Goal: Task Accomplishment & Management: Complete application form

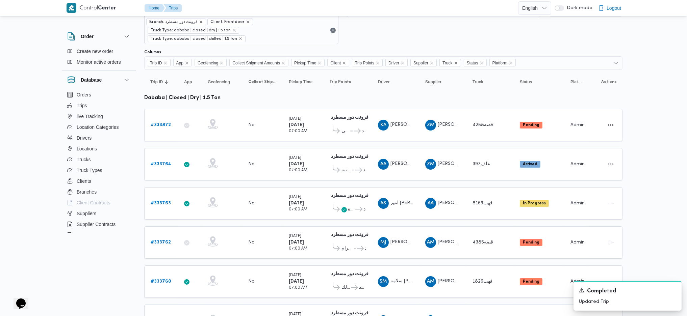
scroll to position [45, 0]
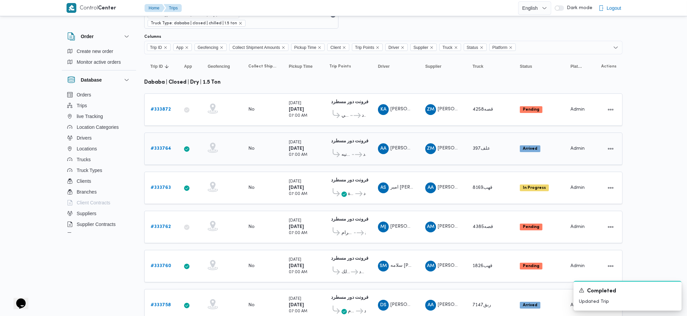
click at [160, 143] on div "# 333764" at bounding box center [161, 149] width 27 height 14
click at [164, 147] on b "# 333764" at bounding box center [161, 149] width 21 height 4
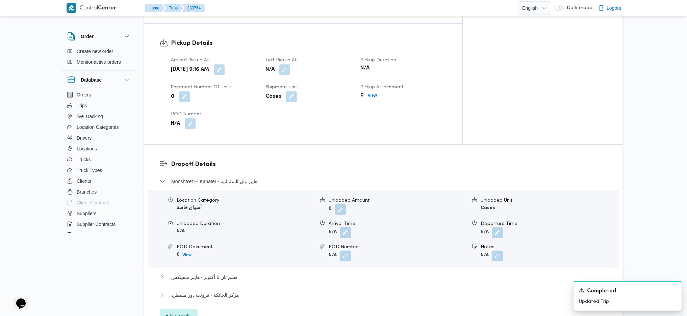
scroll to position [495, 0]
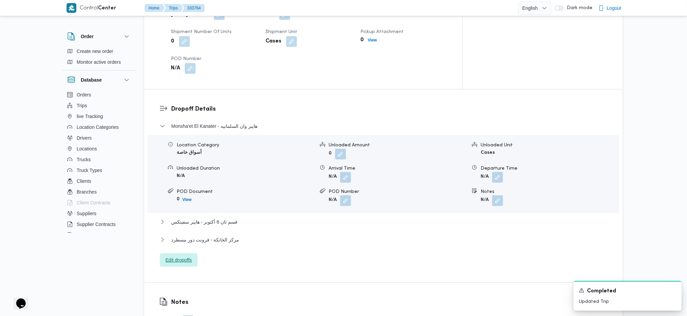
click at [185, 256] on span "Edit dropoffs" at bounding box center [178, 260] width 26 height 8
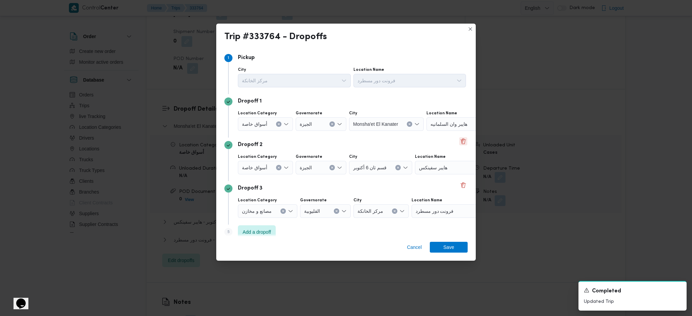
click at [459, 143] on button "Delete" at bounding box center [463, 141] width 8 height 8
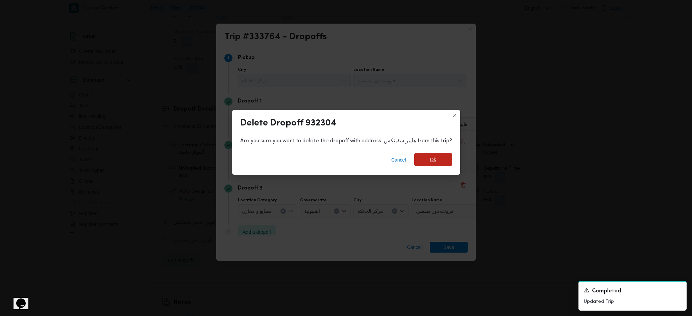
click at [430, 163] on span "Ok" at bounding box center [433, 160] width 6 height 8
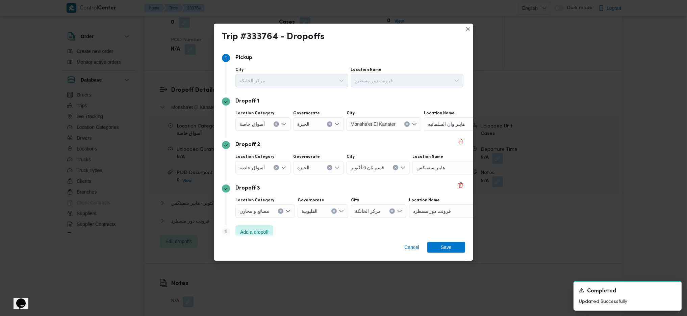
click at [454, 124] on div "Dropoff 1 Location Category أسواق خاصة Governorate ال[GEOGRAPHIC_DATA] [GEOGRAP…" at bounding box center [343, 116] width 243 height 44
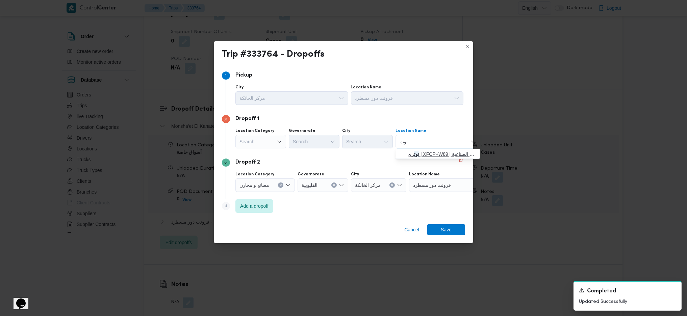
type input "نوت"
click at [424, 155] on span "نوت زى | XFCP+W89 | المنطقة الصناعية" at bounding box center [442, 154] width 68 height 8
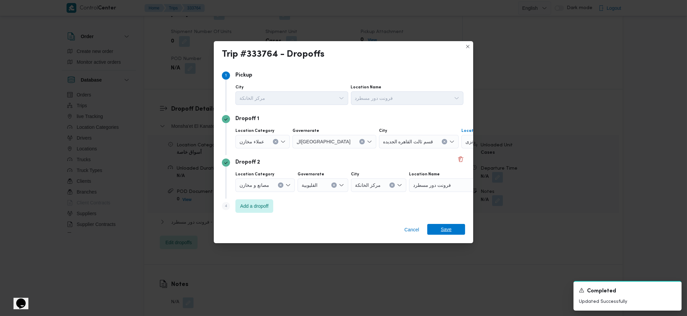
click at [445, 231] on span "Save" at bounding box center [446, 229] width 11 height 11
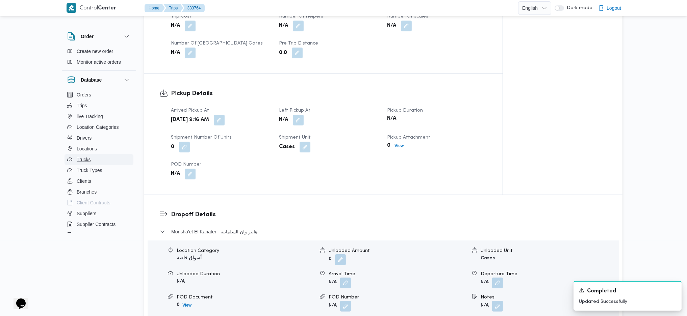
scroll to position [270, 0]
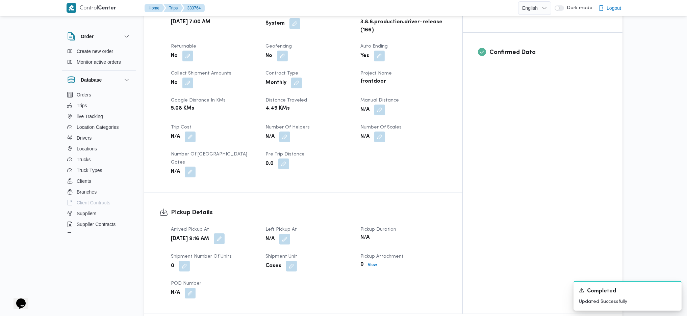
click at [225, 234] on button "button" at bounding box center [219, 239] width 11 height 11
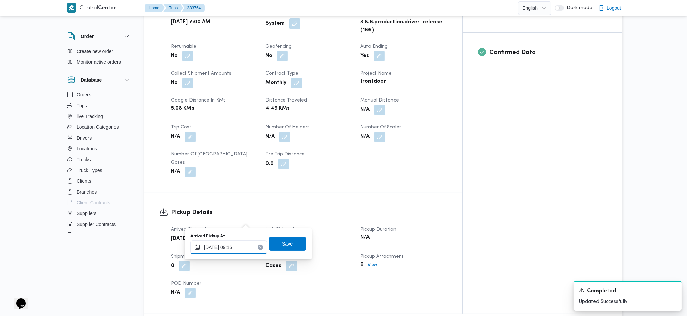
click at [230, 247] on input "[DATE] 09:16" at bounding box center [228, 248] width 77 height 14
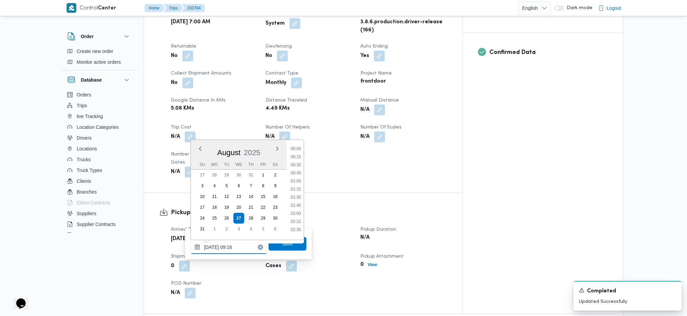
scroll to position [255, 0]
click at [297, 148] on li "07:45" at bounding box center [296, 145] width 16 height 7
type input "[DATE] 07:45"
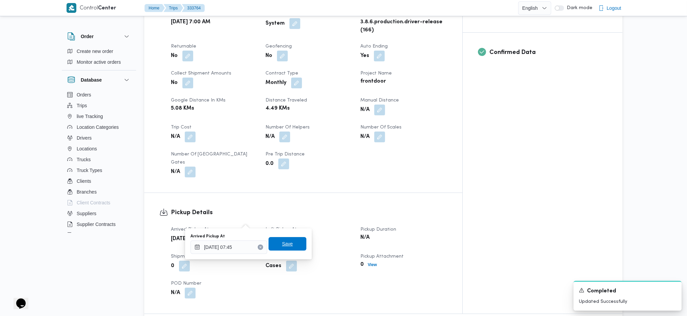
drag, startPoint x: 280, startPoint y: 248, endPoint x: 288, endPoint y: 246, distance: 7.7
click at [282, 248] on span "Save" at bounding box center [287, 244] width 38 height 14
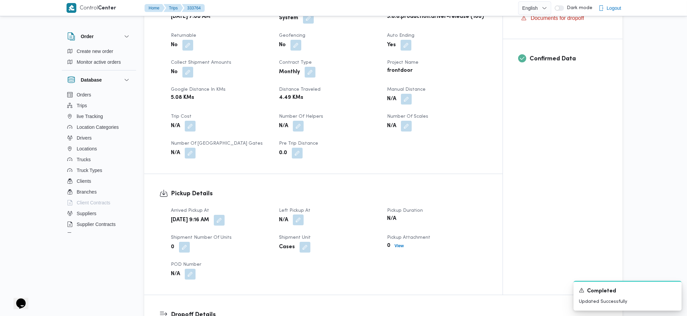
drag, startPoint x: 303, startPoint y: 219, endPoint x: 301, endPoint y: 222, distance: 3.7
click at [302, 219] on button "button" at bounding box center [298, 220] width 11 height 11
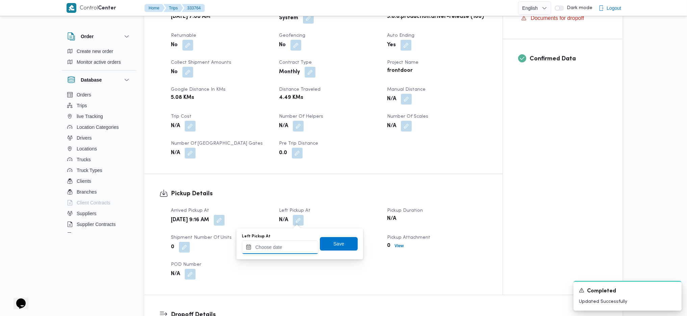
drag, startPoint x: 278, startPoint y: 249, endPoint x: 291, endPoint y: 247, distance: 12.7
click at [278, 249] on input "Left Pickup At" at bounding box center [280, 248] width 77 height 14
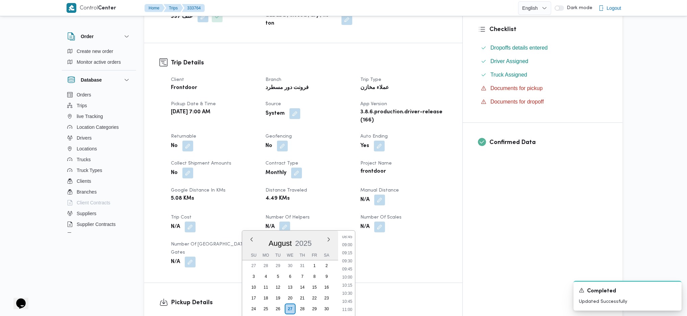
scroll to position [266, 0]
click at [346, 252] on li "08:30" at bounding box center [347, 249] width 16 height 7
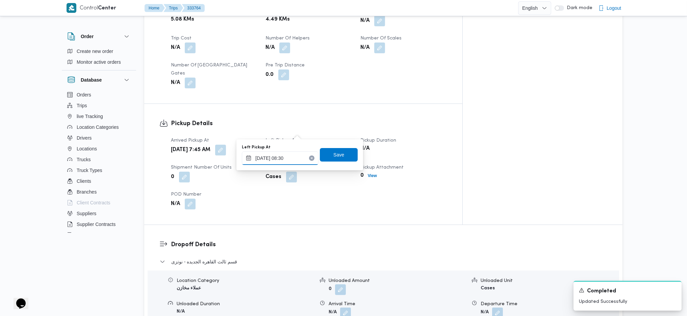
click at [289, 159] on input "[DATE] 08:30" at bounding box center [280, 159] width 77 height 14
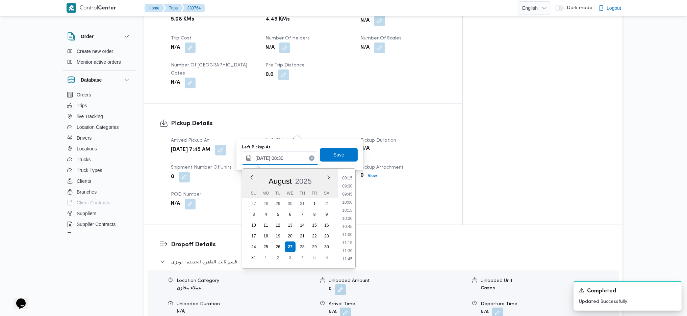
scroll to position [321, 0]
click at [345, 247] on li "12:00" at bounding box center [347, 246] width 16 height 7
type input "[DATE] 12:00"
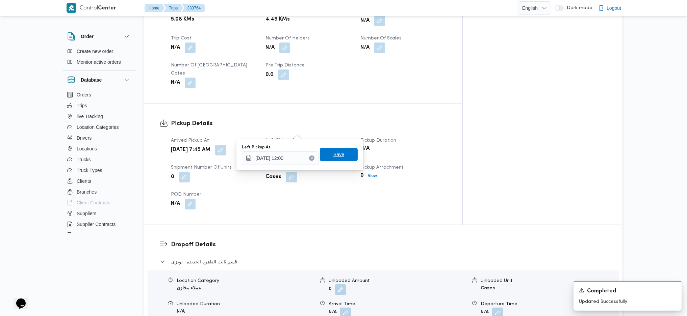
click at [333, 157] on span "Save" at bounding box center [338, 155] width 11 height 8
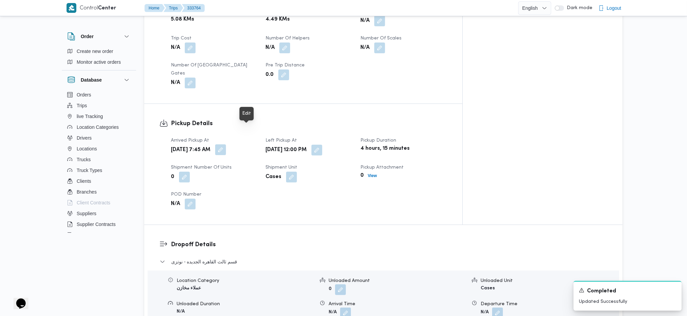
click at [226, 145] on button "button" at bounding box center [220, 150] width 11 height 11
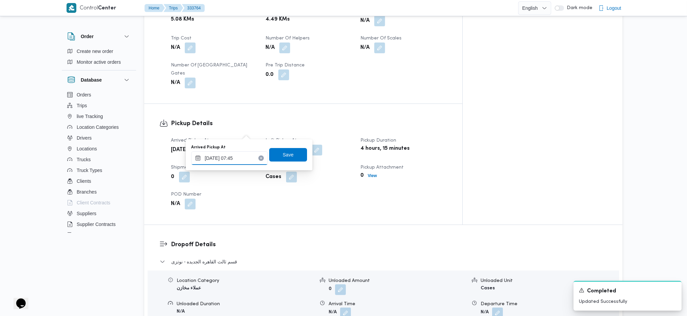
click at [236, 154] on input "[DATE] 07:45" at bounding box center [229, 159] width 77 height 14
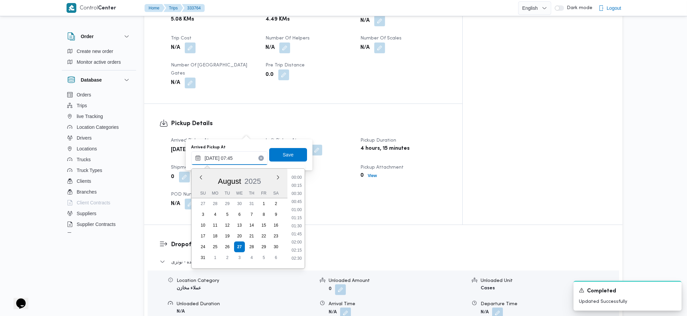
scroll to position [206, 0]
click at [293, 203] on ul "00:00 00:15 00:30 00:45 01:00 01:15 01:30 01:45 02:00 02:15 02:30 02:45 03:00 0…" at bounding box center [297, 218] width 16 height 89
click at [293, 198] on li "07:00" at bounding box center [297, 198] width 16 height 7
type input "[DATE] 07:45"
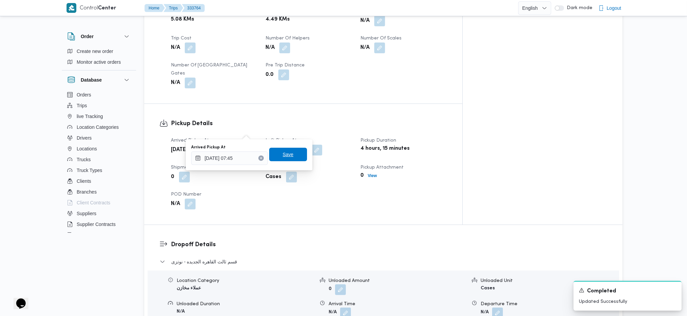
click at [289, 153] on span "Save" at bounding box center [288, 155] width 38 height 14
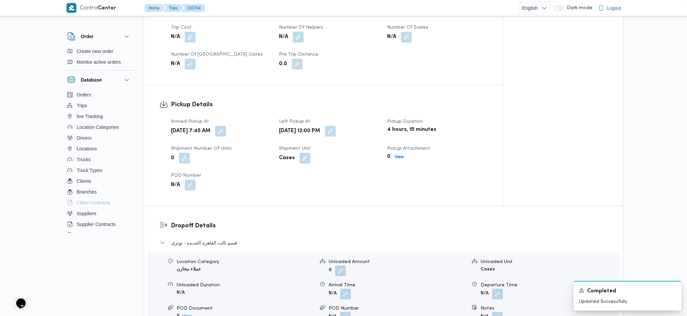
click at [413, 196] on div "Pickup Details Arrived Pickup At [DATE] 7:45 AM Left Pickup At [DATE] 12:00 PM …" at bounding box center [323, 145] width 358 height 121
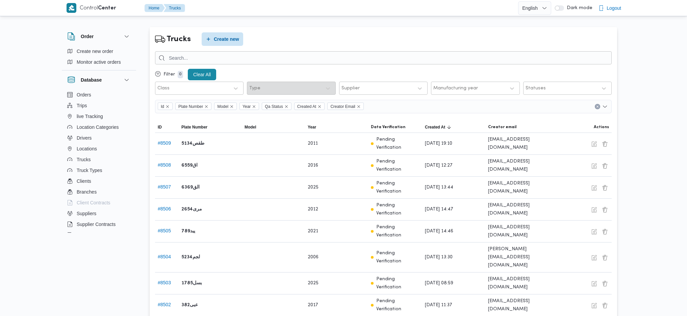
click at [89, 144] on button "Locations" at bounding box center [99, 149] width 69 height 11
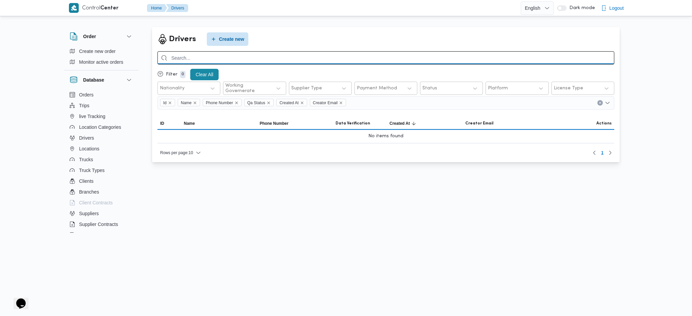
click at [245, 59] on input "search" at bounding box center [385, 57] width 457 height 13
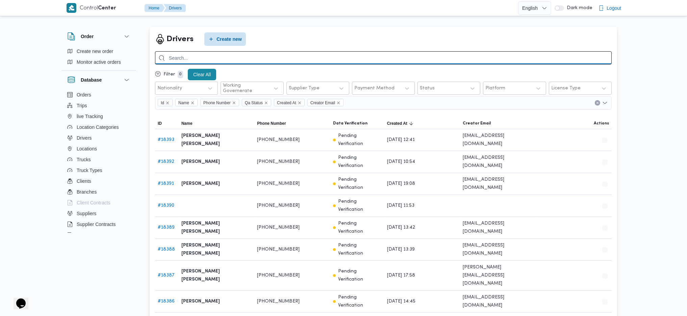
paste input "01127805497"
type input "01127805497"
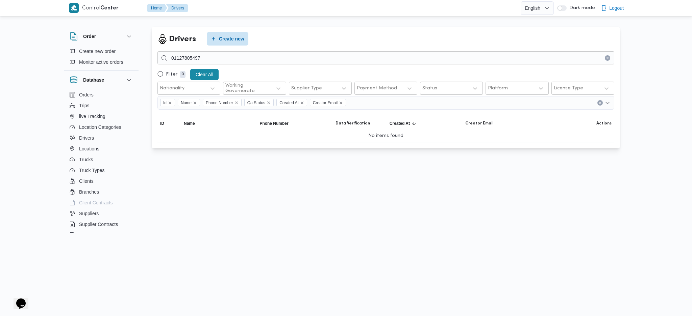
click at [229, 40] on span "Create new" at bounding box center [231, 39] width 25 height 8
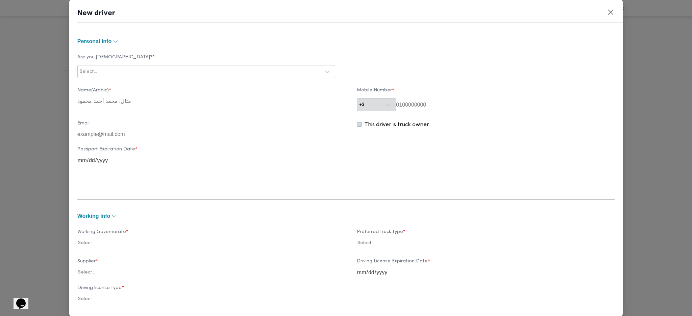
click at [162, 73] on div at bounding box center [209, 72] width 222 height 7
click at [103, 84] on div "Egyptian" at bounding box center [206, 90] width 257 height 12
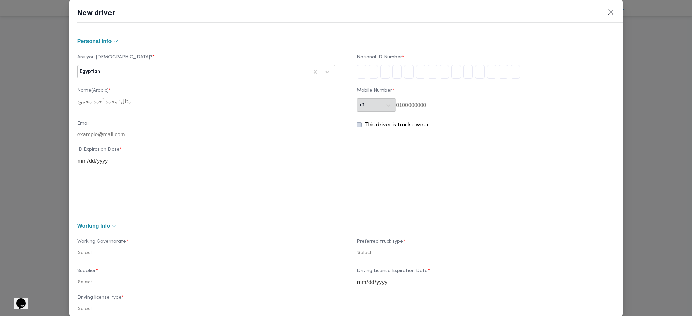
type input "3"
type input "0"
type input "4"
type input "0"
type input "4"
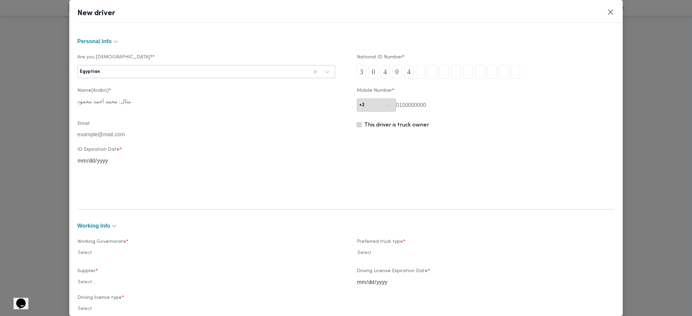
type input "2"
type input "9"
type input "1"
type input "4"
type input "0"
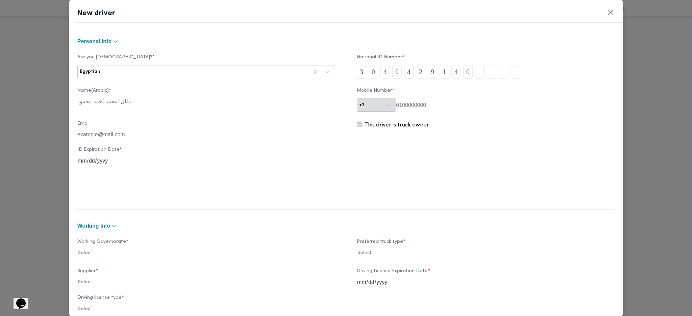
type input "1"
type input "8"
type input "9"
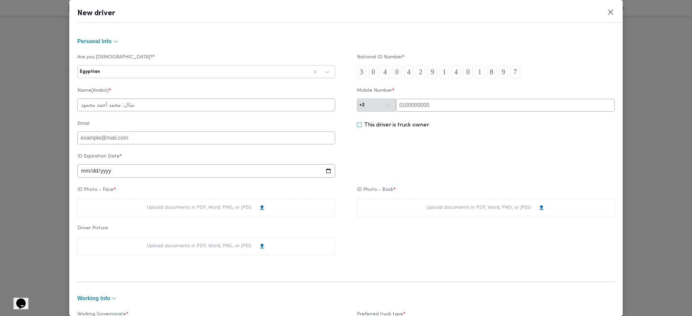
type input "7"
click at [444, 108] on input "text" at bounding box center [505, 105] width 219 height 13
paste input "01127805497"
type input "01127805497"
click at [176, 110] on input "text" at bounding box center [206, 105] width 258 height 13
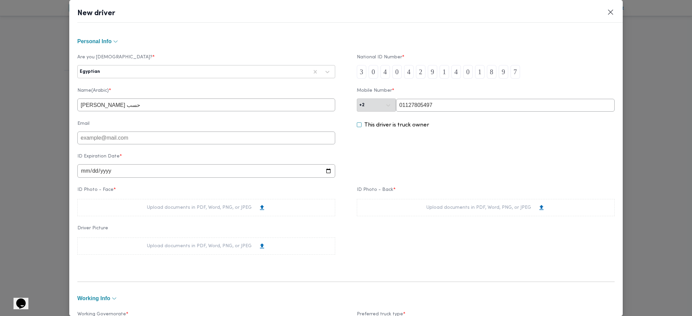
type input "حمدى فتحى حمدى حسب"
click at [82, 173] on input "date" at bounding box center [206, 171] width 258 height 14
type input "2028-07-08"
click at [392, 266] on div "Are you Egyptian? * Egyptian National ID Number * 3 0 4 0 4 2 9 1 4 0 1 8 9 7 N…" at bounding box center [345, 156] width 537 height 221
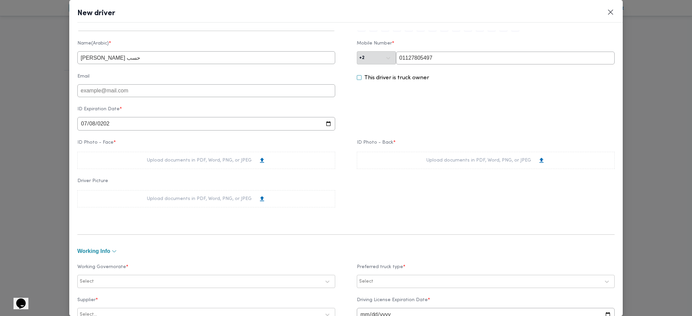
scroll to position [90, 0]
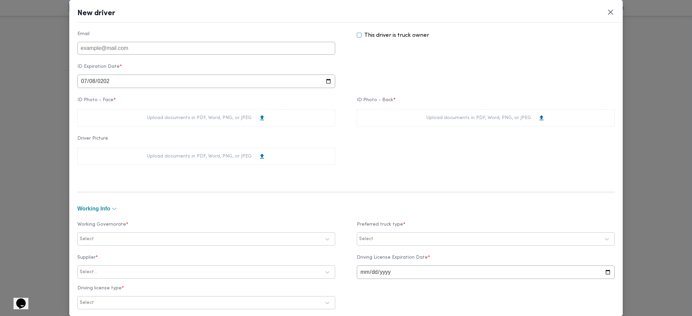
click at [409, 117] on div "Upload documents in PDF, Word, PNG, or JPEG" at bounding box center [486, 117] width 258 height 17
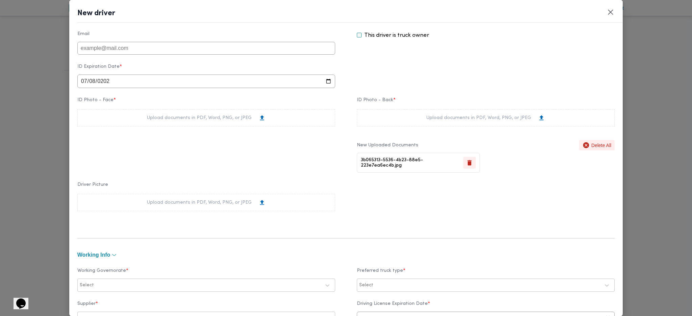
click at [238, 122] on div "Upload documents in PDF, Word, PNG, or JPEG" at bounding box center [206, 117] width 119 height 7
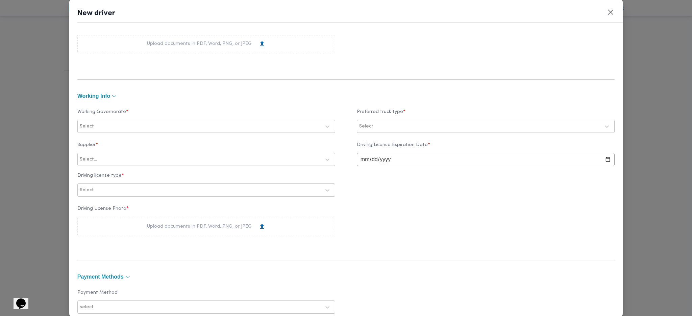
scroll to position [270, 0]
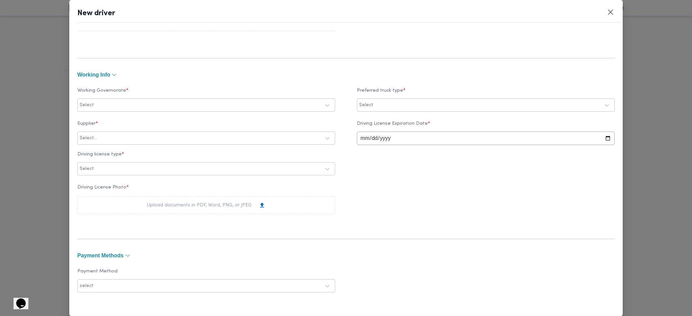
click at [141, 105] on div at bounding box center [207, 105] width 225 height 7
click at [99, 150] on label "ال[GEOGRAPHIC_DATA]" at bounding box center [115, 150] width 62 height 8
click at [101, 164] on label "القليوبية" at bounding box center [96, 162] width 24 height 8
click at [450, 101] on div "Select" at bounding box center [479, 105] width 242 height 9
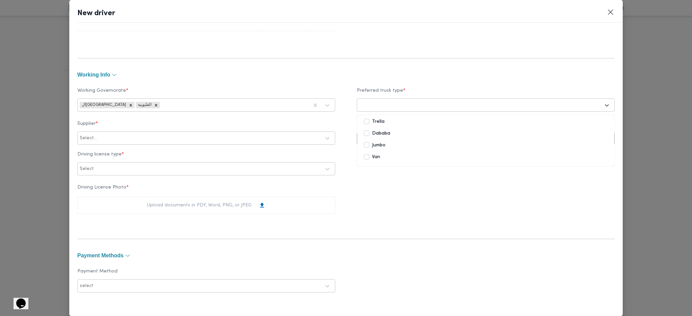
click at [379, 134] on label "Dababa" at bounding box center [377, 134] width 26 height 8
click at [375, 146] on label "Jumbo" at bounding box center [375, 146] width 22 height 8
click at [174, 138] on div at bounding box center [209, 138] width 222 height 7
type input "باشا"
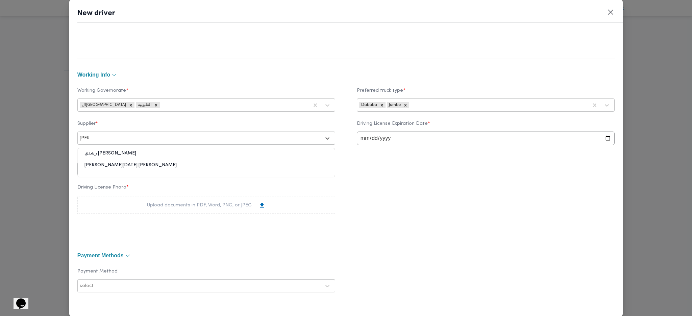
click at [122, 168] on div "ابراهيم رمضان ابراهيم عثمان ابوباشا" at bounding box center [206, 168] width 257 height 12
click at [360, 142] on input "date" at bounding box center [486, 139] width 258 height 14
type input "2027-05-06"
click at [241, 177] on div "Supplier * ابراهيم رمضان ابراهيم عثمان ابوباشا Driving License Expiration Date …" at bounding box center [345, 148] width 537 height 61
click at [236, 165] on div "Select" at bounding box center [200, 168] width 242 height 9
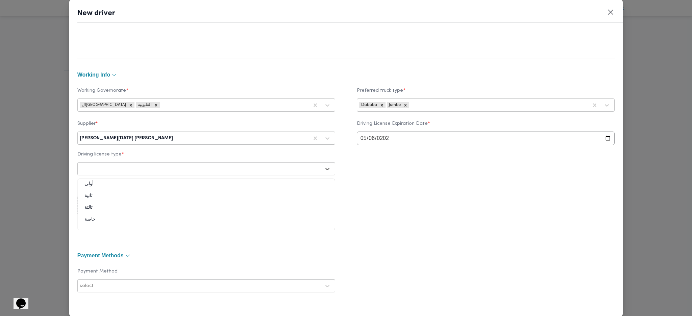
click at [84, 207] on div "ثالثة" at bounding box center [206, 211] width 257 height 12
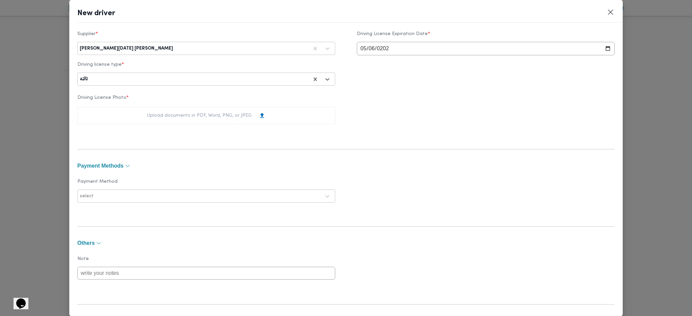
click at [168, 116] on div "Upload documents in PDF, Word, PNG, or JPEG" at bounding box center [206, 115] width 119 height 7
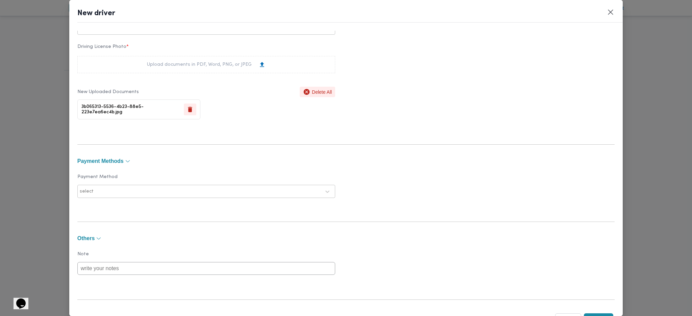
scroll to position [441, 0]
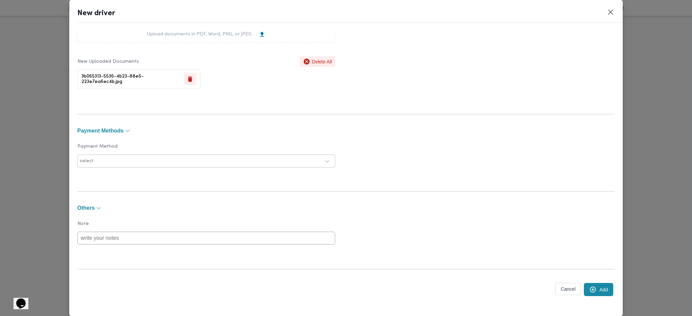
click at [586, 295] on button "Add" at bounding box center [598, 289] width 29 height 13
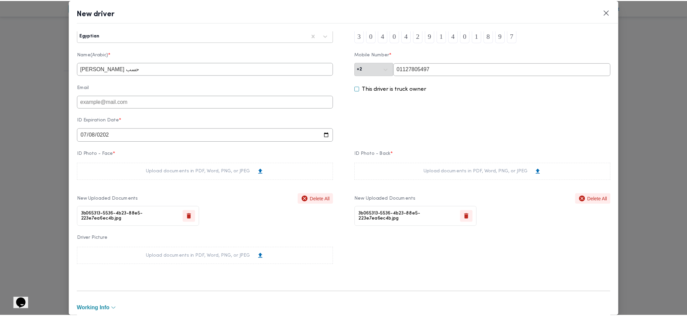
scroll to position [0, 0]
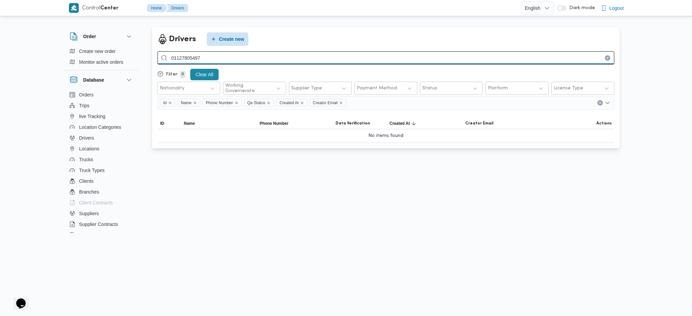
click at [217, 59] on input "01127805497" at bounding box center [385, 57] width 457 height 13
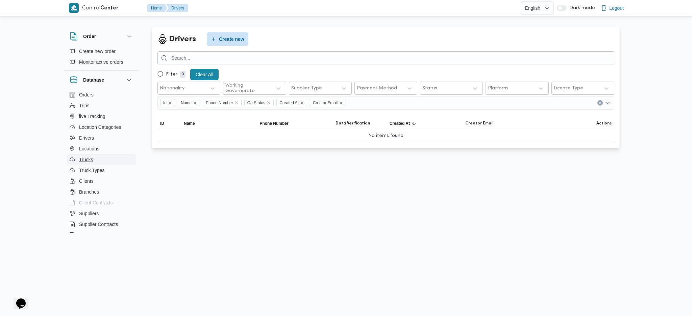
click at [92, 160] on span "Trucks" at bounding box center [86, 160] width 14 height 8
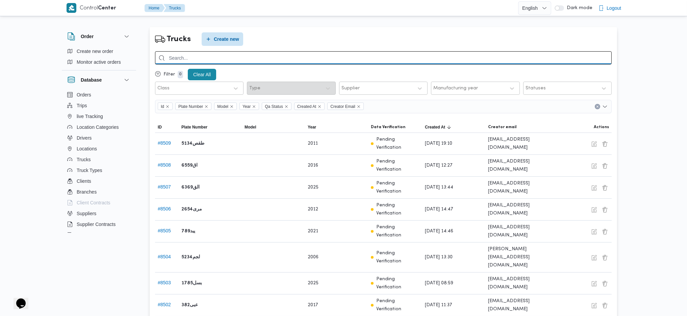
click at [212, 54] on input "search" at bounding box center [383, 57] width 457 height 13
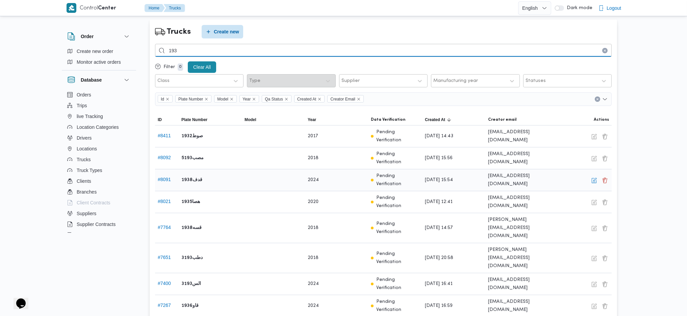
scroll to position [21, 0]
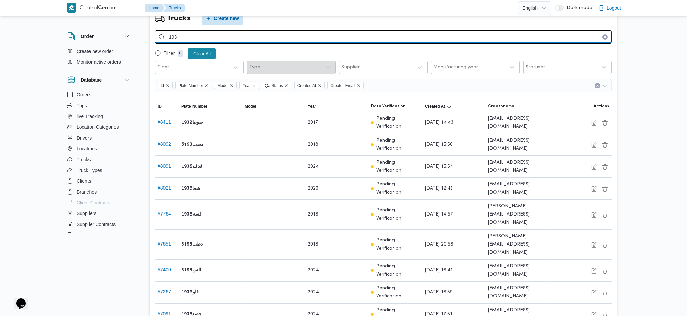
click at [248, 38] on input "193" at bounding box center [383, 36] width 457 height 13
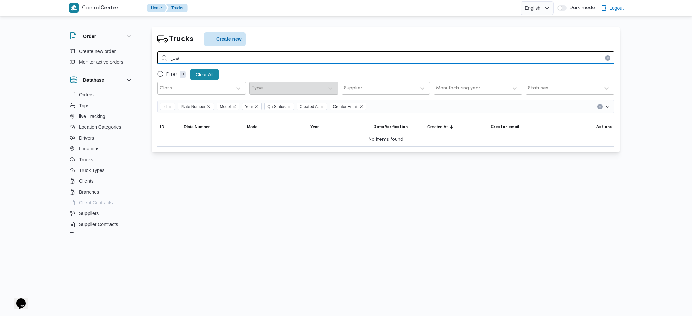
click at [197, 56] on input "قجر" at bounding box center [385, 57] width 457 height 13
type input "فجر"
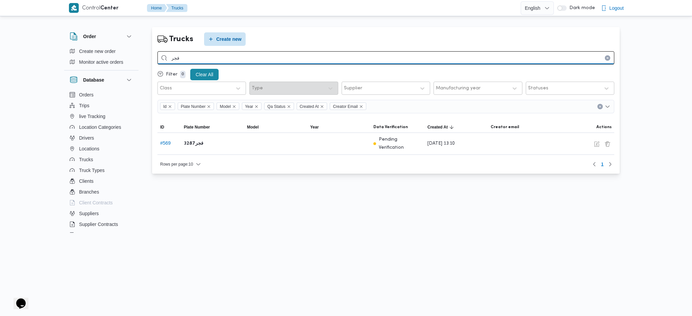
click at [230, 60] on input "فجر" at bounding box center [385, 57] width 457 height 13
type input "ز"
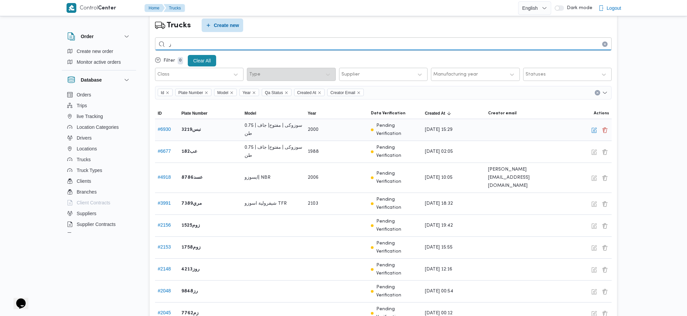
scroll to position [21, 0]
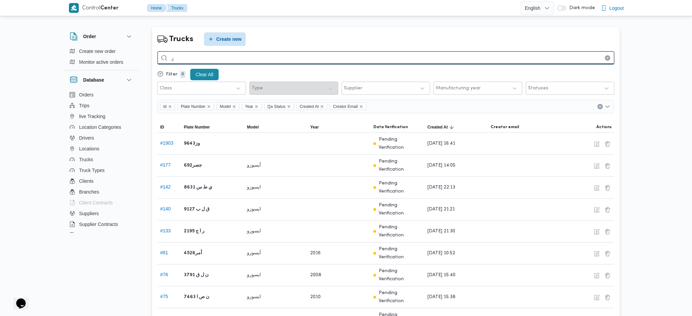
click at [196, 57] on input "ز" at bounding box center [385, 57] width 457 height 13
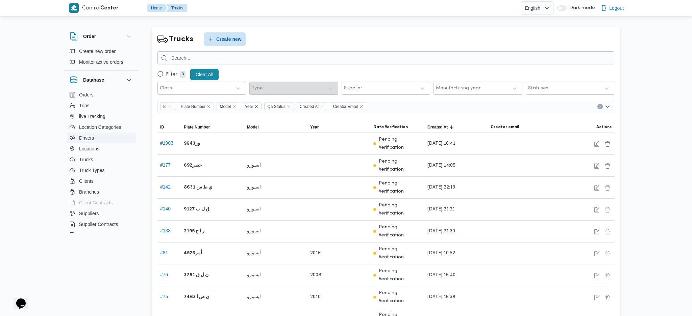
click at [84, 138] on span "Drivers" at bounding box center [86, 138] width 15 height 8
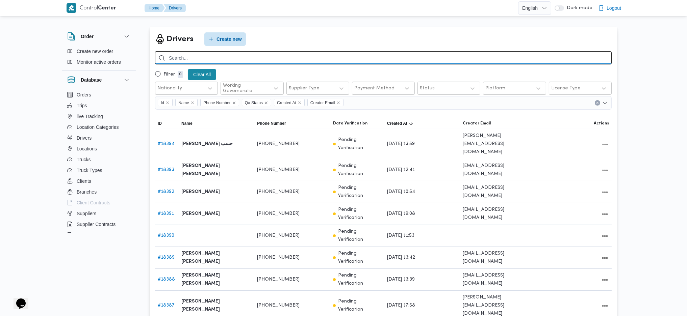
click at [331, 59] on input "search" at bounding box center [383, 57] width 457 height 13
paste input "+20 10 60095885"
type input "01060095885"
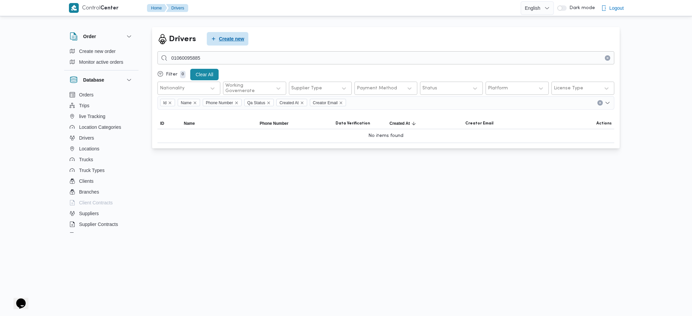
click at [227, 34] on span "Create new" at bounding box center [228, 39] width 42 height 14
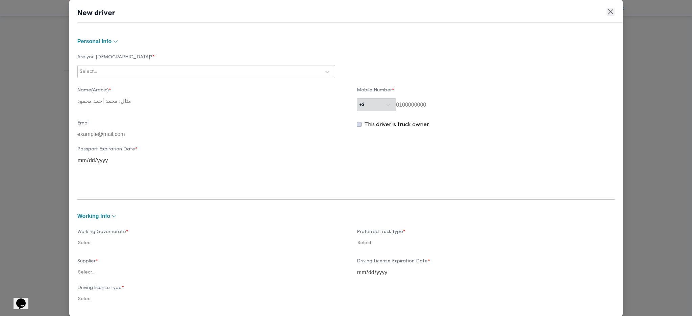
click at [612, 12] on button "Closes this modal window" at bounding box center [610, 12] width 8 height 8
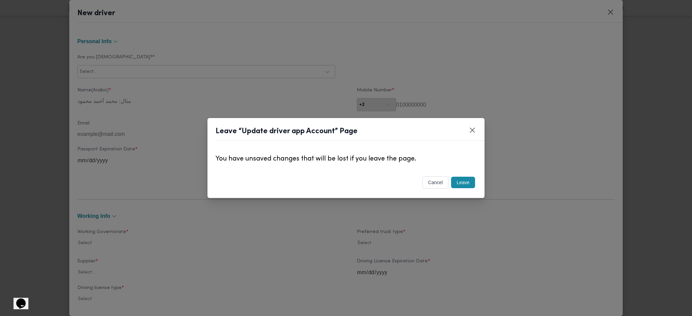
click at [471, 182] on button "Leave" at bounding box center [463, 182] width 24 height 11
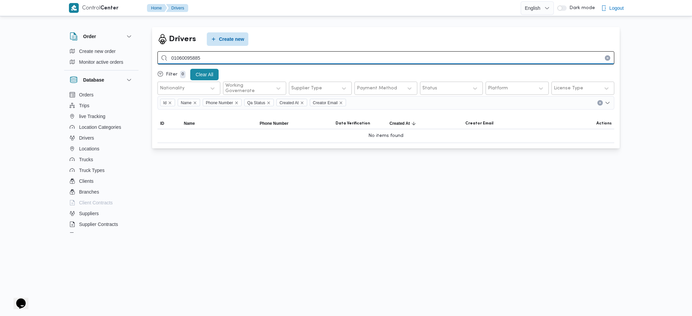
click at [249, 59] on input "01060095885" at bounding box center [385, 57] width 457 height 13
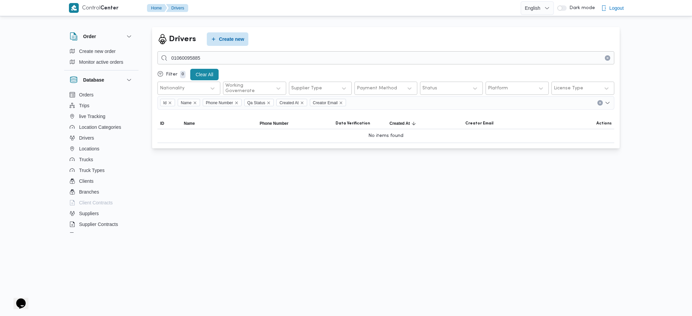
click at [225, 32] on div "Drivers Create new" at bounding box center [198, 39] width 91 height 22
click at [227, 35] on span "Create new" at bounding box center [231, 39] width 25 height 8
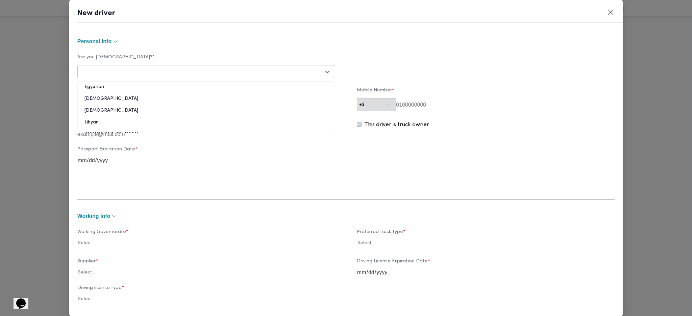
click at [233, 70] on div at bounding box center [200, 72] width 241 height 7
click at [97, 121] on div "Yemeni" at bounding box center [206, 124] width 257 height 12
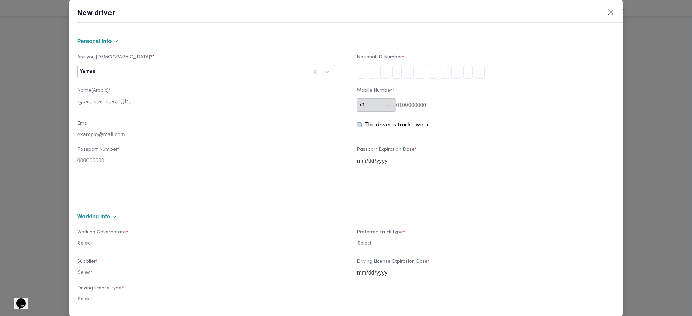
click at [208, 71] on div at bounding box center [203, 72] width 210 height 7
click at [98, 86] on div "Sudanian" at bounding box center [206, 89] width 257 height 12
click at [146, 69] on div at bounding box center [221, 72] width 173 height 7
click at [96, 100] on div "Syrian" at bounding box center [206, 102] width 257 height 12
click at [135, 74] on div at bounding box center [221, 72] width 173 height 7
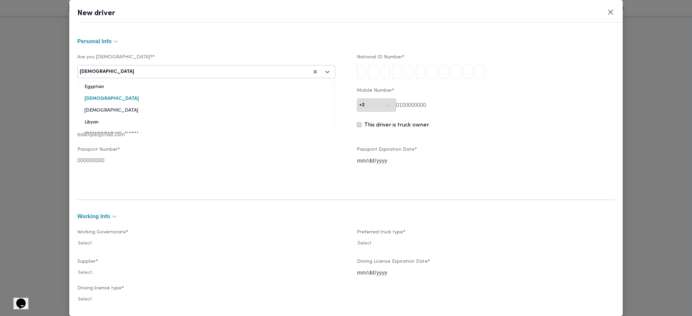
click at [101, 85] on div "Egyptian" at bounding box center [206, 90] width 257 height 12
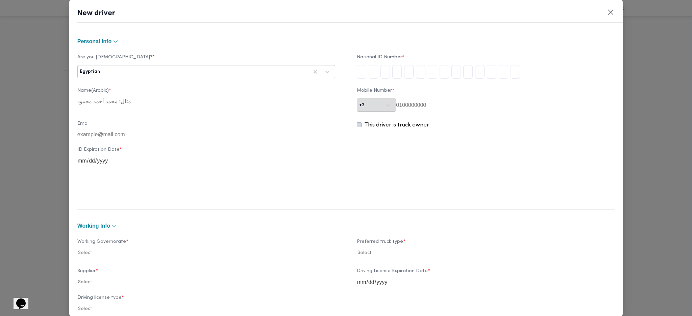
type input "2"
type input "4"
type input "8"
type input "4"
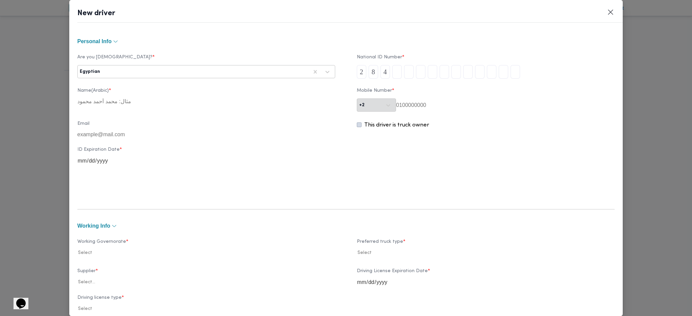
type input "0"
type input "3"
type input "1"
type input "5"
type input "1"
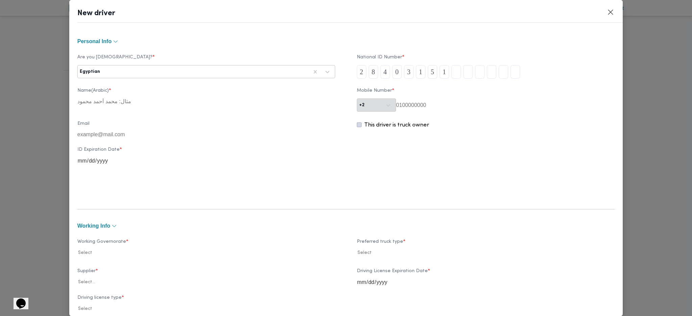
type input "4"
type input "0"
type input "3"
type input "9"
type input "7"
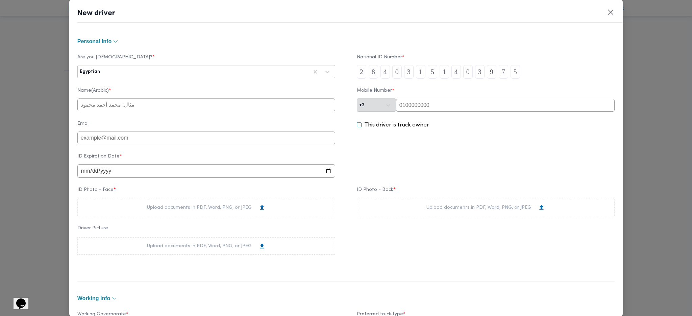
type input "5"
click at [425, 109] on input "text" at bounding box center [505, 105] width 219 height 13
paste input "01060095885"
type input "01060095885"
click at [168, 104] on input "text" at bounding box center [206, 105] width 258 height 13
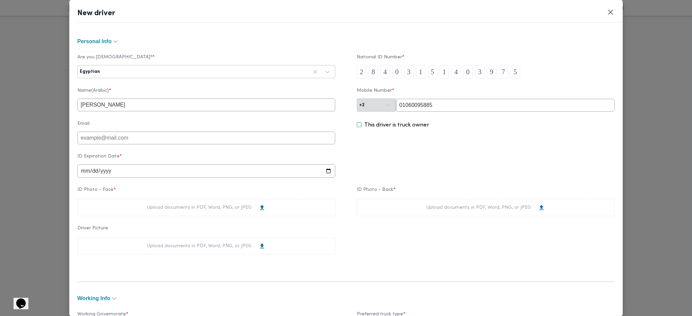
type input "عمرو احمد عبدالحميد محمود"
click at [84, 173] on input "date" at bounding box center [206, 171] width 258 height 14
type input "2027-08-04"
click at [375, 213] on div "Upload documents in PDF, Word, PNG, or JPEG" at bounding box center [486, 207] width 258 height 17
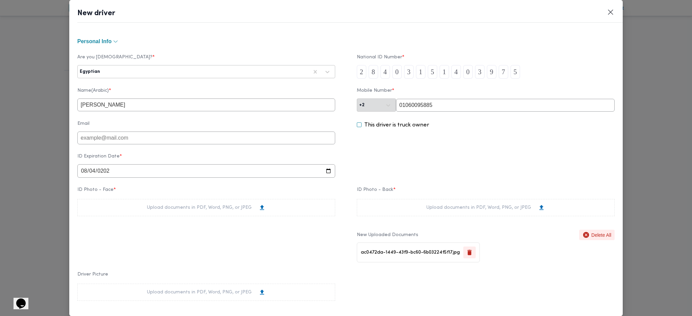
click at [197, 211] on div "Upload documents in PDF, Word, PNG, or JPEG" at bounding box center [206, 207] width 119 height 7
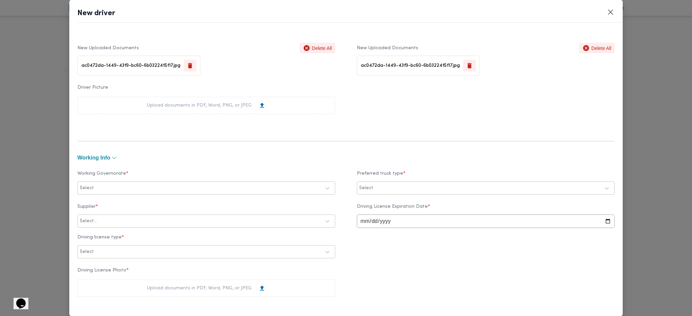
scroll to position [225, 0]
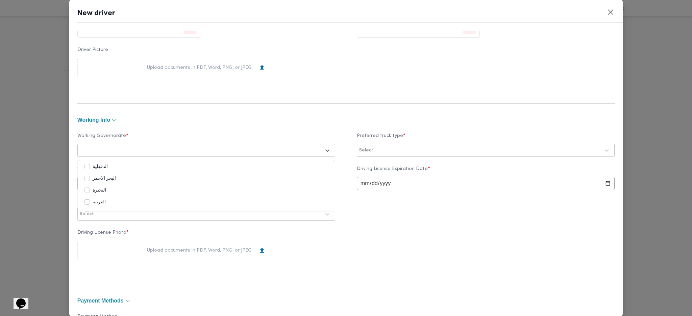
click at [133, 150] on div at bounding box center [200, 150] width 241 height 7
click at [92, 191] on label "الجيزة" at bounding box center [94, 193] width 20 height 8
click at [91, 193] on label "ال[GEOGRAPHIC_DATA]" at bounding box center [115, 195] width 62 height 8
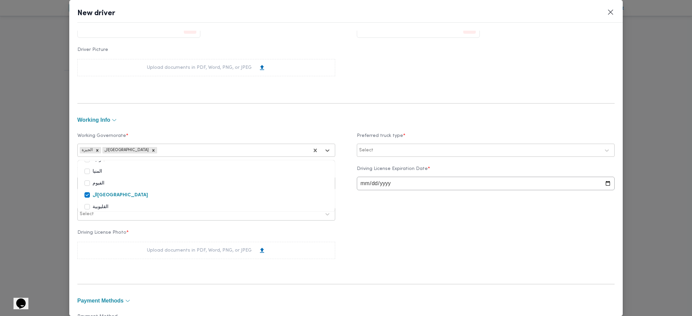
click at [95, 208] on label "القليوبية" at bounding box center [96, 207] width 24 height 8
click at [387, 153] on div at bounding box center [487, 150] width 225 height 7
click at [370, 178] on label "Dababa" at bounding box center [377, 179] width 26 height 8
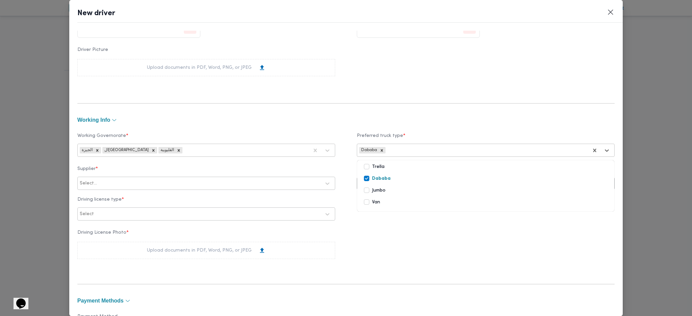
click at [367, 192] on label "Jumbo" at bounding box center [375, 191] width 22 height 8
click at [231, 183] on div at bounding box center [209, 183] width 222 height 7
type input "بخيت"
click at [137, 198] on div "علي عبدالناصر علي بخيت علي" at bounding box center [206, 202] width 257 height 12
drag, startPoint x: 128, startPoint y: 219, endPoint x: 131, endPoint y: 218, distance: 3.8
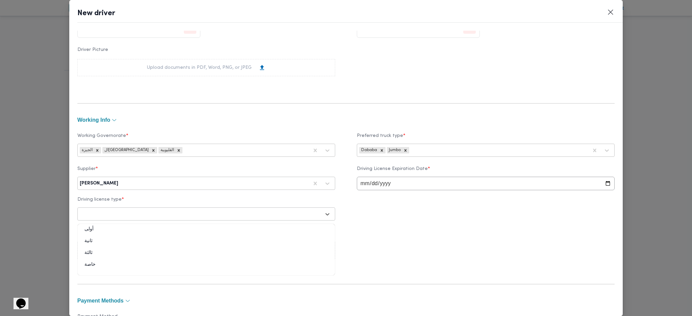
click at [129, 219] on div "Select" at bounding box center [200, 214] width 242 height 9
click at [94, 254] on div "ثالثة" at bounding box center [206, 256] width 257 height 12
click at [363, 184] on input "date" at bounding box center [486, 184] width 258 height 14
type input "2028-06-06"
click at [186, 259] on div "Upload documents in PDF, Word, PNG, or JPEG" at bounding box center [206, 250] width 258 height 17
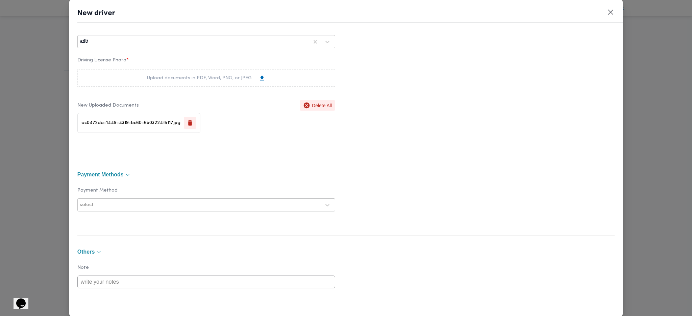
scroll to position [441, 0]
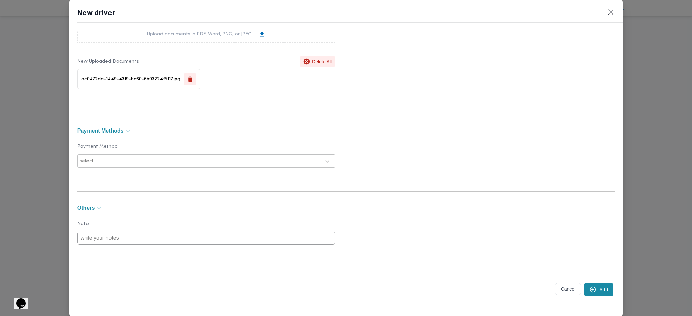
click at [595, 283] on button "Add" at bounding box center [598, 289] width 29 height 13
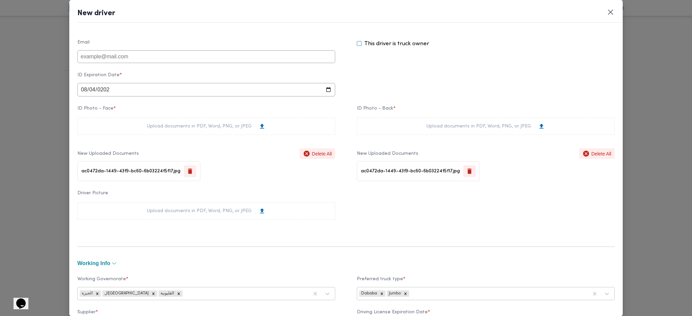
scroll to position [0, 0]
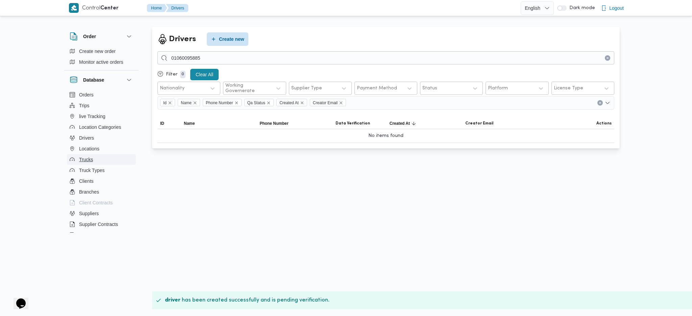
click at [95, 161] on button "Trucks" at bounding box center [101, 159] width 69 height 11
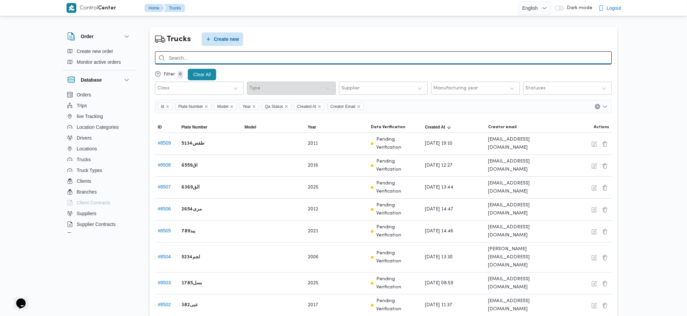
click at [210, 59] on input "search" at bounding box center [383, 57] width 457 height 13
type input "4287"
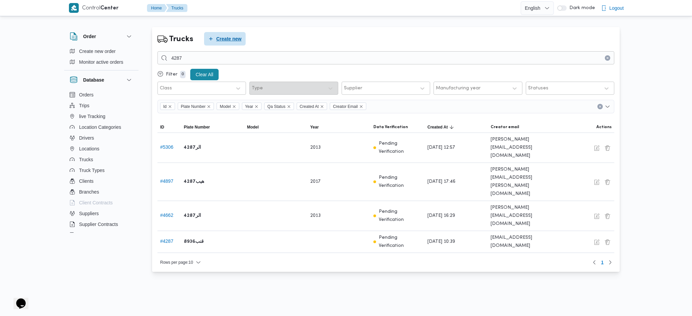
click at [221, 38] on span "Create new" at bounding box center [228, 39] width 25 height 8
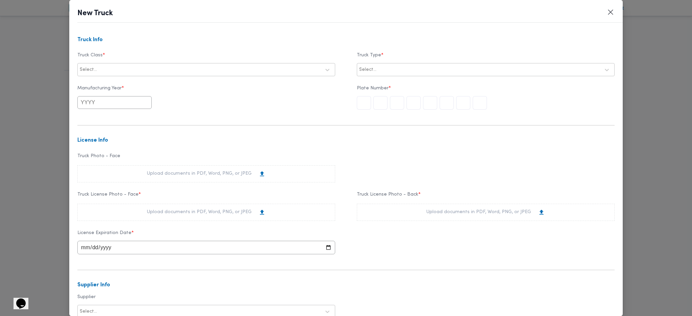
click at [148, 71] on div at bounding box center [209, 70] width 222 height 7
click at [104, 121] on div "jumbo_7000" at bounding box center [206, 123] width 257 height 12
click at [442, 66] on div "Select..." at bounding box center [479, 69] width 242 height 9
click at [376, 86] on div "opened | dry | 3.5 ton" at bounding box center [485, 88] width 257 height 12
click at [478, 106] on input "text" at bounding box center [479, 103] width 14 height 14
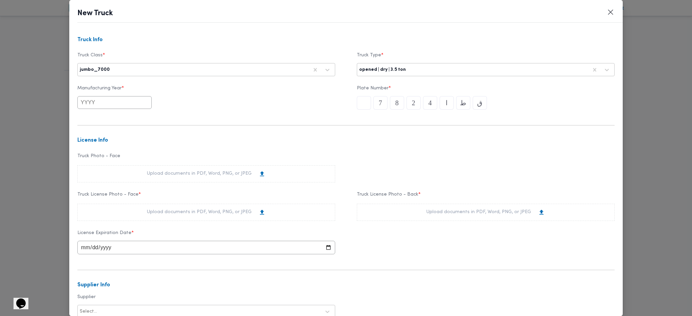
click at [116, 103] on input "text" at bounding box center [114, 102] width 74 height 13
click at [87, 121] on button "Previous Year" at bounding box center [87, 119] width 6 height 6
click at [91, 149] on div "2014" at bounding box center [89, 148] width 19 height 5
type input "2014"
click at [315, 146] on form "Truck Info Truck Class * jumbo_7000 Truck Type * opened | dry | 3.5 ton Manufac…" at bounding box center [345, 233] width 537 height 392
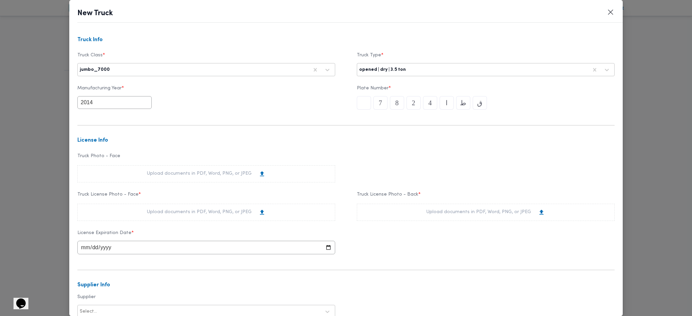
click at [186, 208] on div "Upload documents in PDF, Word, PNG, or JPEG" at bounding box center [206, 212] width 258 height 17
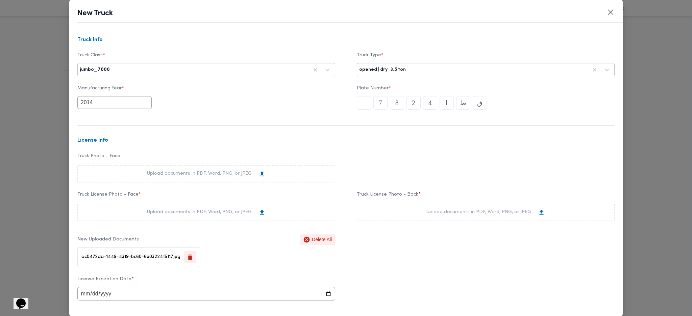
click at [417, 215] on div "Upload documents in PDF, Word, PNG, or JPEG" at bounding box center [486, 212] width 258 height 17
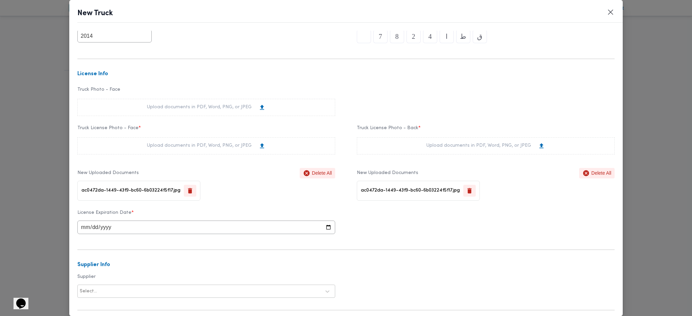
scroll to position [135, 0]
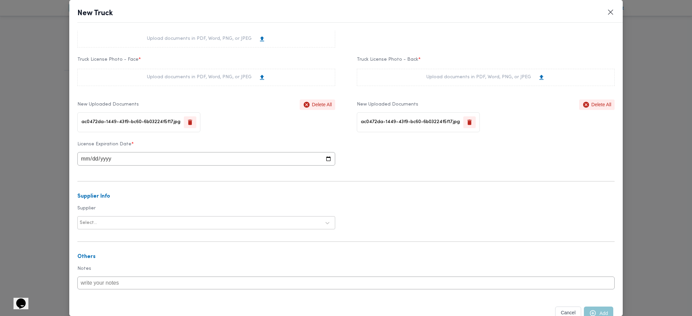
click at [174, 160] on input "date" at bounding box center [206, 159] width 258 height 14
type input "2027-08-08"
click at [157, 223] on div at bounding box center [209, 223] width 222 height 7
type input "بخيت"
click at [96, 242] on div "علي عبدالناصر علي بخيت علي" at bounding box center [206, 241] width 257 height 12
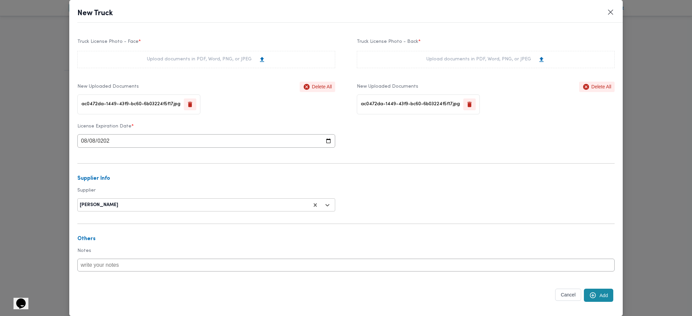
scroll to position [162, 0]
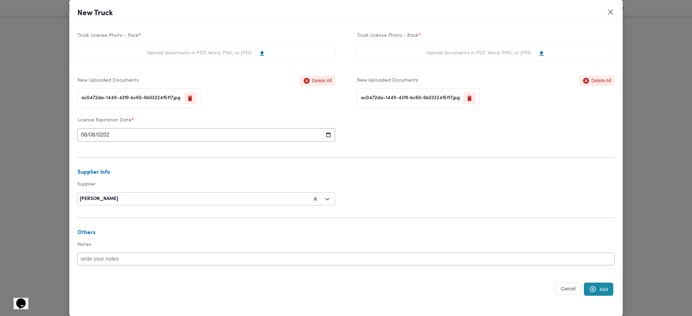
click at [584, 288] on button "Add" at bounding box center [598, 289] width 29 height 13
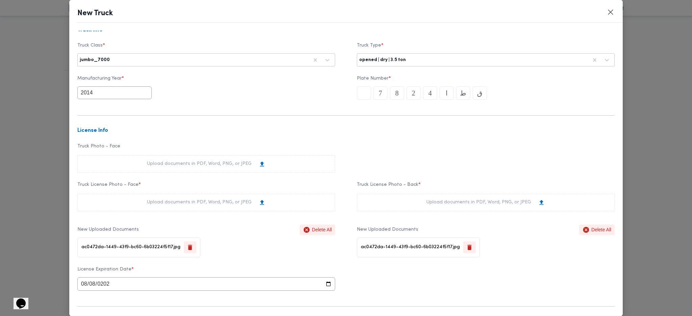
scroll to position [0, 0]
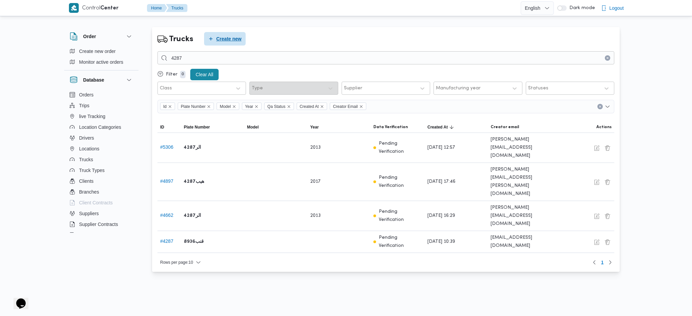
click at [229, 32] on span "Create new" at bounding box center [225, 39] width 42 height 14
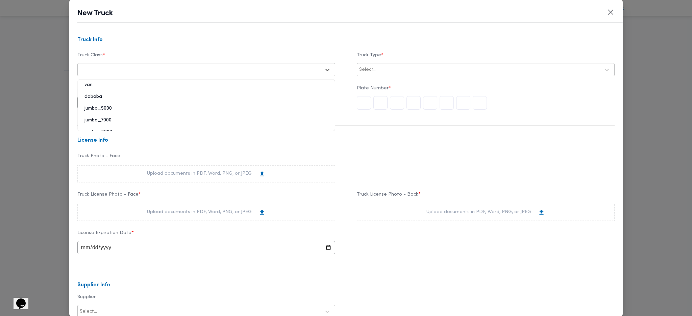
click at [158, 70] on div at bounding box center [200, 70] width 241 height 7
click at [101, 118] on div "jumbo_7000" at bounding box center [206, 123] width 257 height 12
click at [366, 67] on div "Select..." at bounding box center [479, 69] width 242 height 9
click at [384, 83] on div "opened | dry | 3.5 ton" at bounding box center [485, 88] width 257 height 12
click at [480, 105] on input "text" at bounding box center [479, 103] width 14 height 14
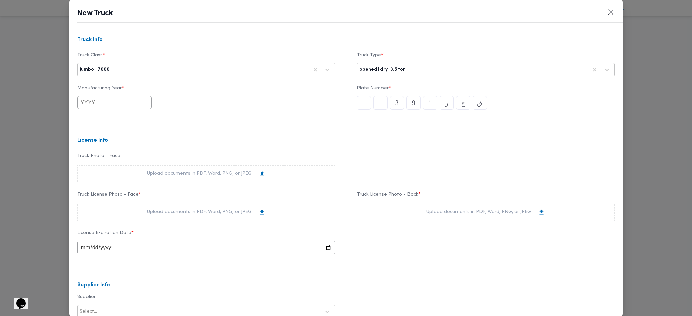
click at [129, 105] on input "text" at bounding box center [114, 102] width 74 height 13
click at [88, 128] on div "2017" at bounding box center [89, 130] width 19 height 5
type input "2017"
click at [263, 208] on div "Upload documents in PDF, Word, PNG, or JPEG" at bounding box center [206, 212] width 258 height 17
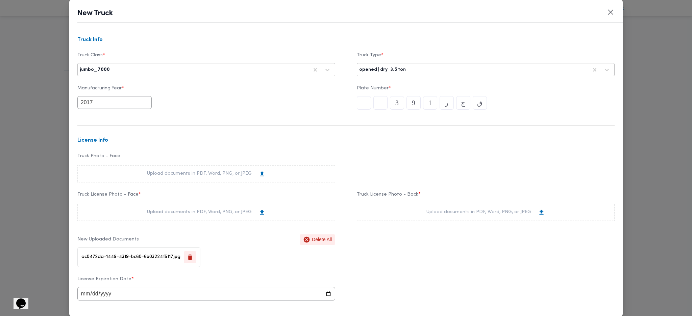
click at [368, 216] on div "Upload documents in PDF, Word, PNG, or JPEG" at bounding box center [486, 212] width 258 height 17
click at [186, 256] on icon "button" at bounding box center [189, 257] width 7 height 7
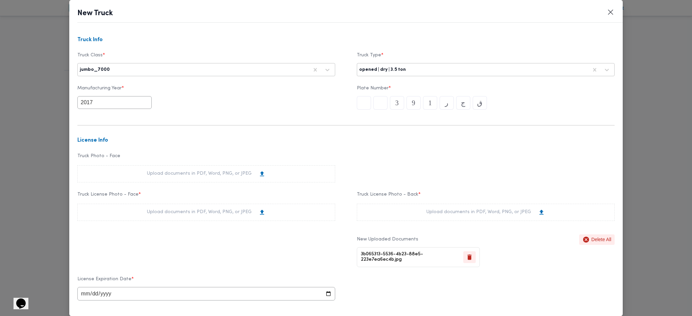
click at [256, 220] on div "Upload documents in PDF, Word, PNG, or JPEG" at bounding box center [206, 212] width 258 height 17
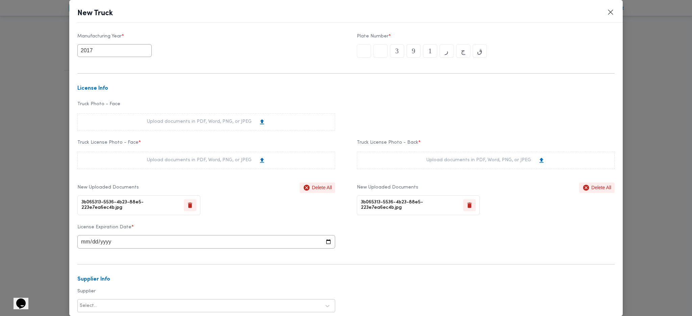
scroll to position [90, 0]
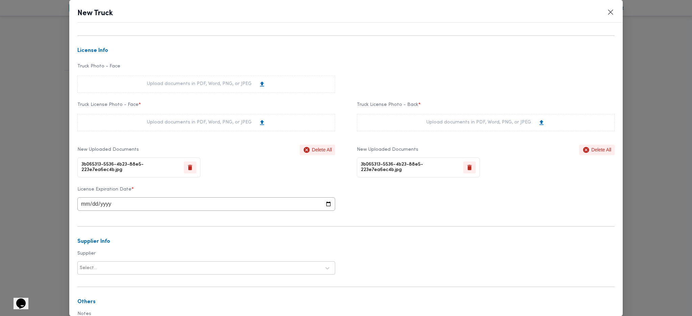
click at [88, 207] on input "date" at bounding box center [206, 205] width 258 height 14
type input "0029-04-05"
type input "2028-04-05"
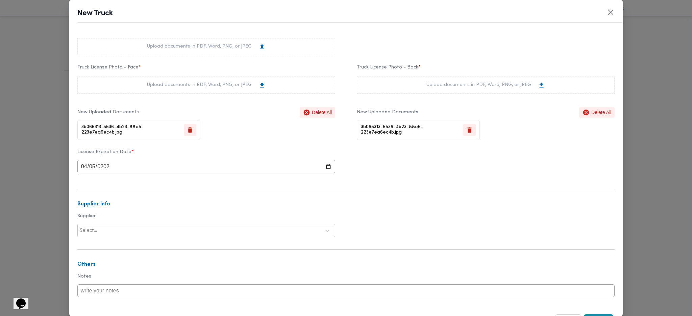
scroll to position [162, 0]
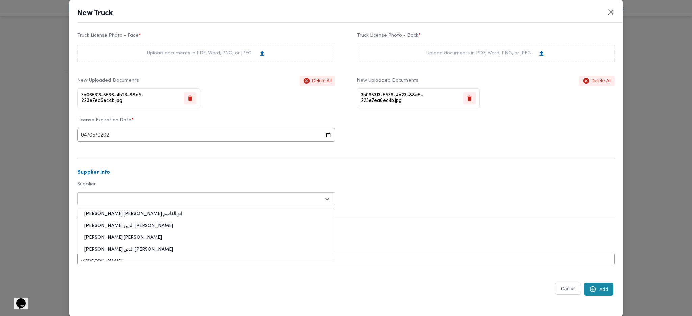
click at [124, 198] on div at bounding box center [200, 199] width 241 height 7
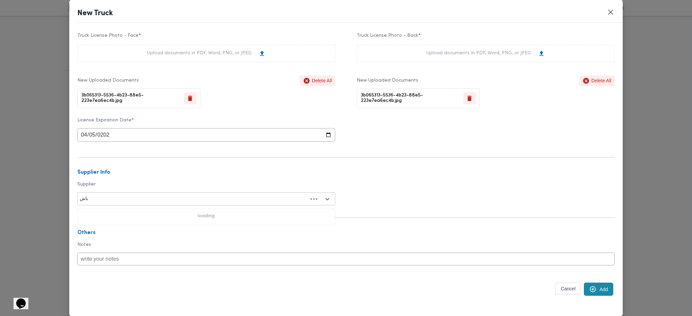
type input "باشا"
click at [98, 229] on div "ابراهيم رمضان ابراهيم عثمان ابوباشا" at bounding box center [206, 229] width 257 height 12
click at [598, 296] on button "Add" at bounding box center [598, 289] width 29 height 13
